Goal: Task Accomplishment & Management: Use online tool/utility

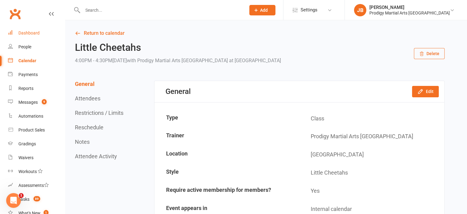
click at [27, 32] on div "Dashboard" at bounding box center [28, 32] width 21 height 5
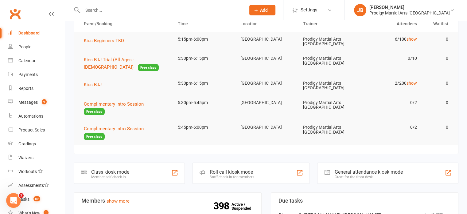
scroll to position [92, 0]
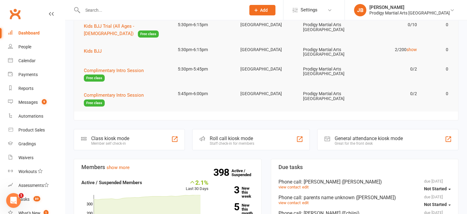
click at [118, 134] on div "Class kiosk mode Member self check-in" at bounding box center [129, 139] width 111 height 21
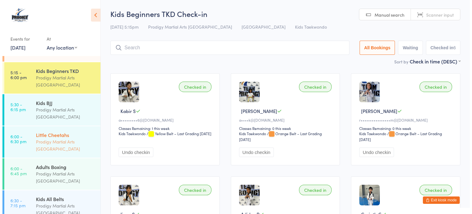
scroll to position [61, 0]
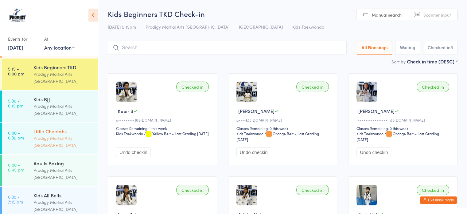
click at [63, 140] on div "Prodigy Martial Arts [GEOGRAPHIC_DATA]" at bounding box center [62, 141] width 59 height 14
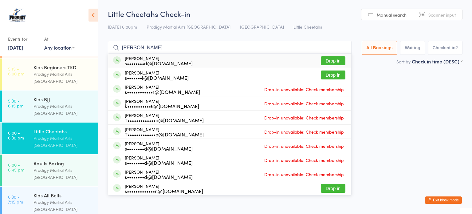
type input "william boyd"
click at [332, 62] on button "Drop in" at bounding box center [333, 60] width 25 height 9
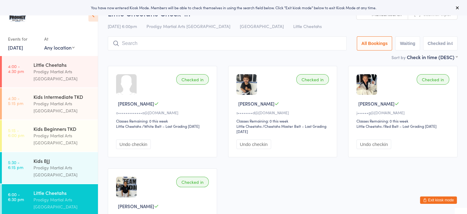
scroll to position [31, 0]
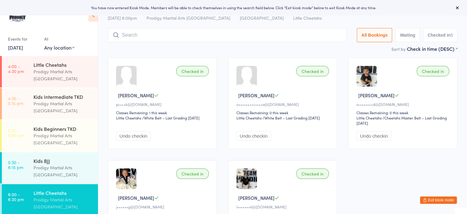
scroll to position [31, 0]
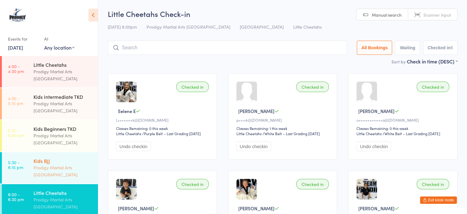
click at [52, 174] on div "Prodigy Martial Arts [GEOGRAPHIC_DATA]" at bounding box center [62, 171] width 59 height 14
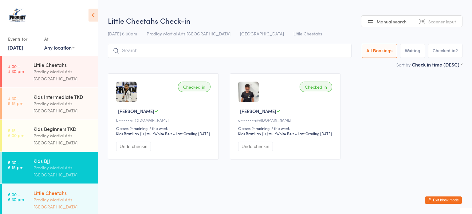
click at [56, 196] on div "Prodigy Martial Arts [GEOGRAPHIC_DATA]" at bounding box center [62, 203] width 59 height 14
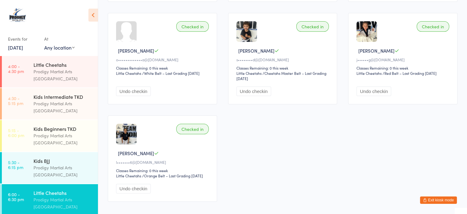
scroll to position [184, 0]
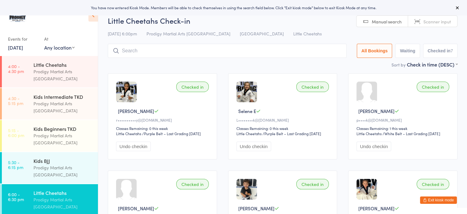
click at [435, 198] on button "Exit kiosk mode" at bounding box center [438, 199] width 37 height 7
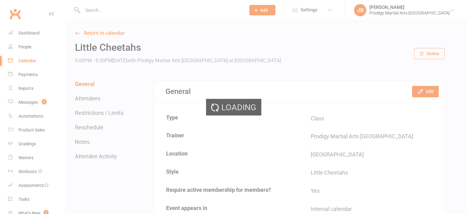
click at [94, 10] on div "Loading" at bounding box center [233, 107] width 467 height 214
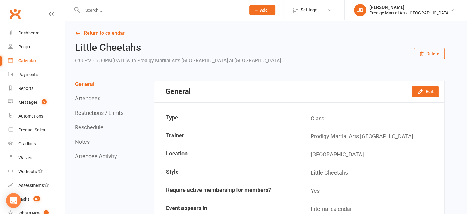
click at [94, 10] on input "text" at bounding box center [161, 10] width 161 height 9
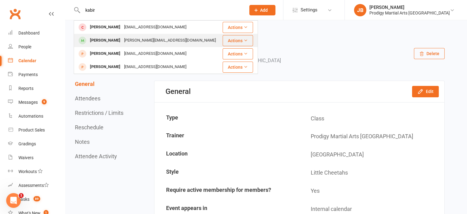
type input "kabir"
click at [122, 40] on div "a.gandhi.16@gmail.com" at bounding box center [170, 40] width 96 height 9
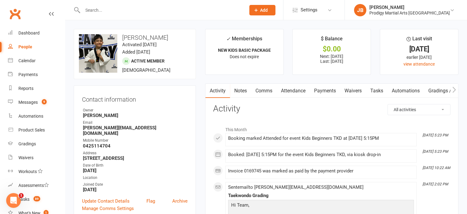
click at [113, 10] on input "text" at bounding box center [161, 10] width 161 height 9
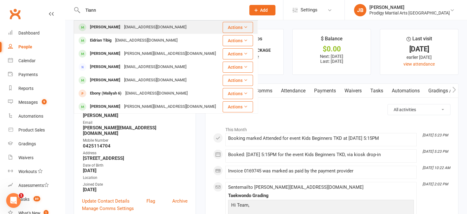
type input "Tiann"
click at [125, 25] on div "[EMAIL_ADDRESS][DOMAIN_NAME]" at bounding box center [155, 27] width 66 height 9
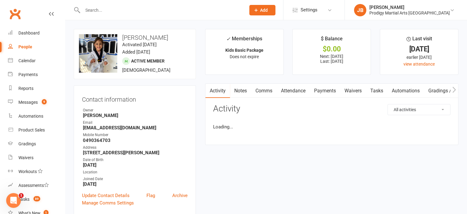
click at [317, 90] on link "Payments" at bounding box center [325, 91] width 30 height 14
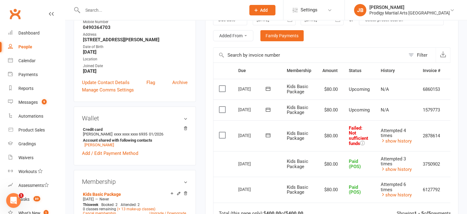
scroll to position [123, 0]
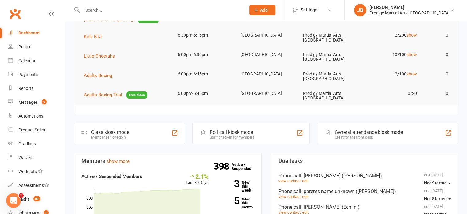
scroll to position [92, 0]
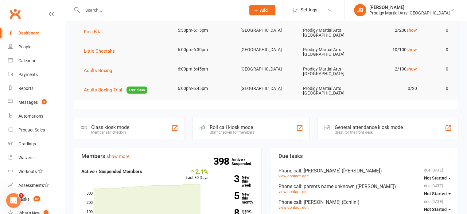
click at [130, 129] on div "Class kiosk mode Member self check-in" at bounding box center [129, 128] width 111 height 21
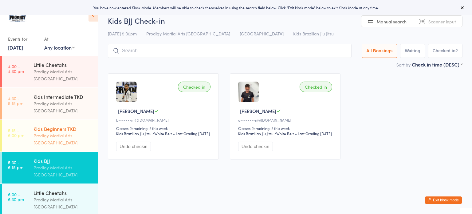
click at [58, 143] on div "Prodigy Martial Arts Australia" at bounding box center [62, 139] width 59 height 14
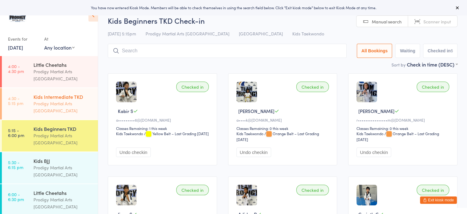
click at [60, 114] on div "Kids Intermediate TKD Prodigy Martial Arts Australia" at bounding box center [65, 103] width 65 height 31
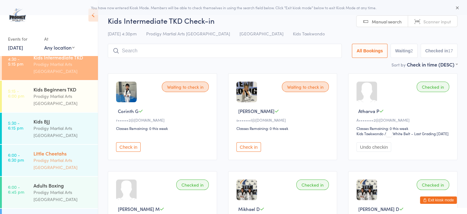
scroll to position [61, 0]
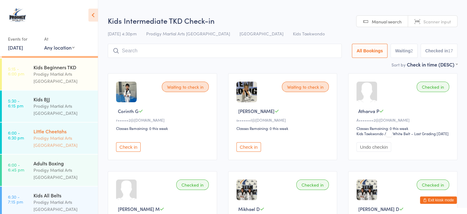
click at [57, 136] on div "Prodigy Martial Arts [GEOGRAPHIC_DATA]" at bounding box center [62, 141] width 59 height 14
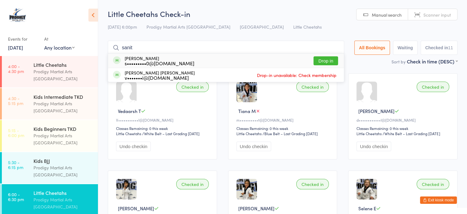
type input "sanit"
click at [318, 60] on button "Drop in" at bounding box center [326, 60] width 25 height 9
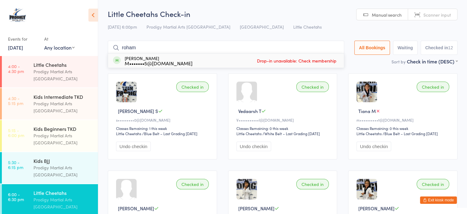
type input "roham"
click at [321, 36] on div "Little Cheetahs Check-in 11 Sep 6:00pm Prodigy Martial Arts Australia Seven Hil…" at bounding box center [283, 33] width 350 height 49
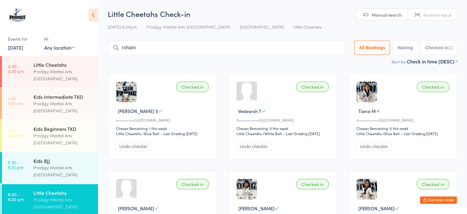
click at [448, 201] on button "Exit kiosk mode" at bounding box center [438, 199] width 37 height 7
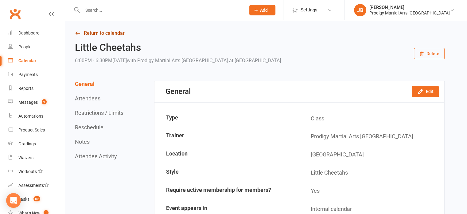
click at [81, 35] on link "Return to calendar" at bounding box center [260, 33] width 370 height 9
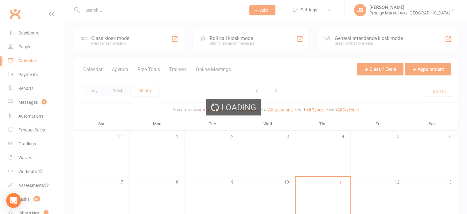
click at [32, 35] on div "Loading" at bounding box center [233, 107] width 467 height 214
click at [32, 34] on div "Loading" at bounding box center [233, 107] width 467 height 214
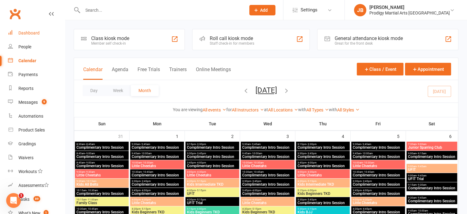
click at [29, 31] on div "Dashboard" at bounding box center [28, 32] width 21 height 5
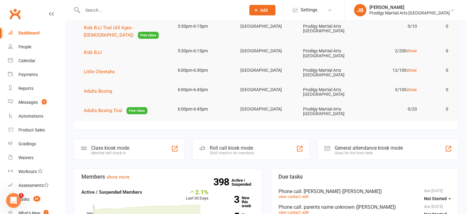
scroll to position [92, 0]
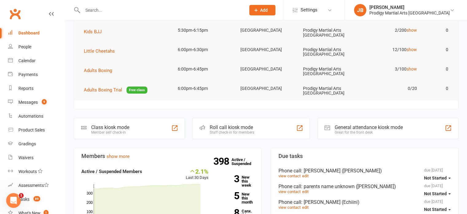
click at [129, 129] on div "Class kiosk mode" at bounding box center [110, 127] width 38 height 6
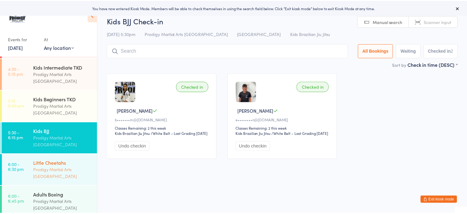
scroll to position [61, 0]
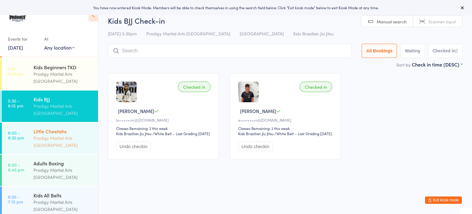
click at [59, 134] on div "Little Cheetahs" at bounding box center [62, 131] width 59 height 7
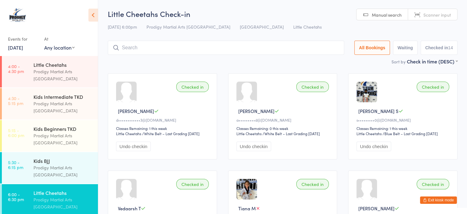
click at [427, 202] on button "Exit kiosk mode" at bounding box center [438, 199] width 37 height 7
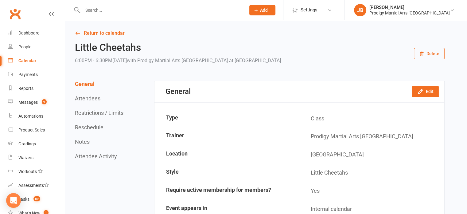
click at [89, 11] on input "text" at bounding box center [161, 10] width 161 height 9
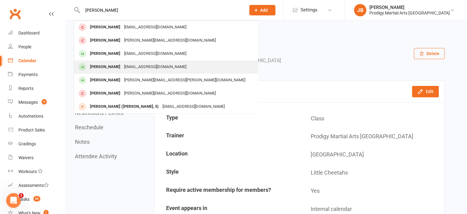
type input "oliver"
click at [123, 67] on div "[EMAIL_ADDRESS][DOMAIN_NAME]" at bounding box center [155, 66] width 66 height 9
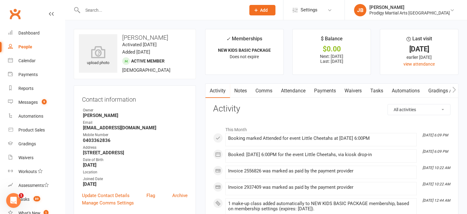
click at [95, 6] on input "text" at bounding box center [161, 10] width 161 height 9
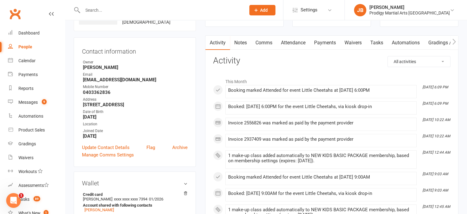
scroll to position [92, 0]
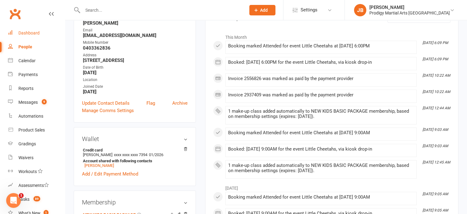
drag, startPoint x: 25, startPoint y: 26, endPoint x: 26, endPoint y: 29, distance: 3.3
click at [26, 27] on link "Dashboard" at bounding box center [36, 33] width 57 height 14
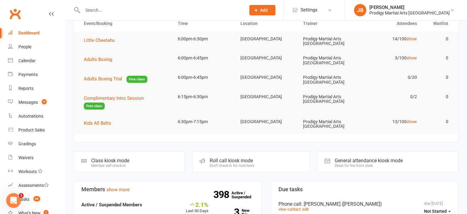
scroll to position [61, 0]
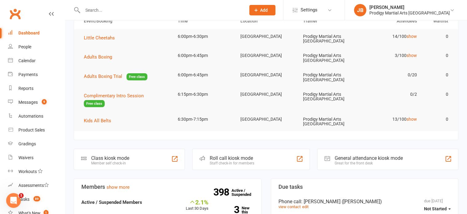
click at [109, 157] on div "Class kiosk mode" at bounding box center [110, 158] width 38 height 6
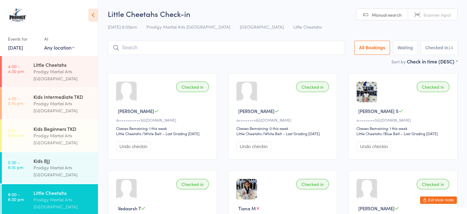
drag, startPoint x: 429, startPoint y: 198, endPoint x: 395, endPoint y: 178, distance: 39.1
click at [430, 198] on button "Exit kiosk mode" at bounding box center [438, 199] width 37 height 7
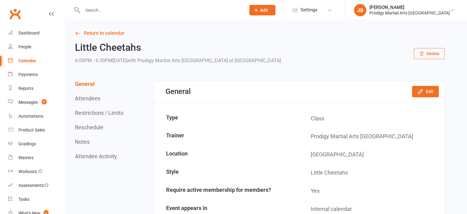
click at [116, 12] on input "text" at bounding box center [161, 10] width 161 height 9
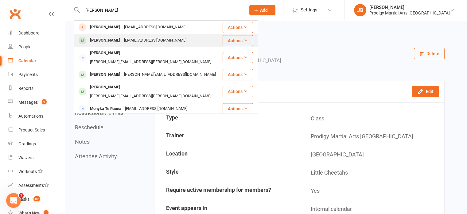
type input "[PERSON_NAME]"
click at [127, 38] on div "[EMAIL_ADDRESS][DOMAIN_NAME]" at bounding box center [155, 40] width 66 height 9
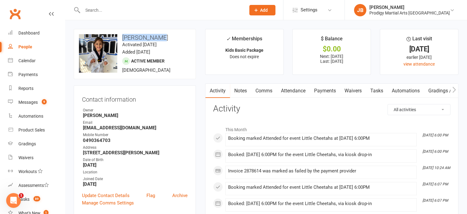
drag, startPoint x: 124, startPoint y: 37, endPoint x: 164, endPoint y: 39, distance: 40.3
click at [164, 39] on h3 "[PERSON_NAME]" at bounding box center [135, 37] width 112 height 7
copy h3 "[PERSON_NAME]"
